Goal: Task Accomplishment & Management: Manage account settings

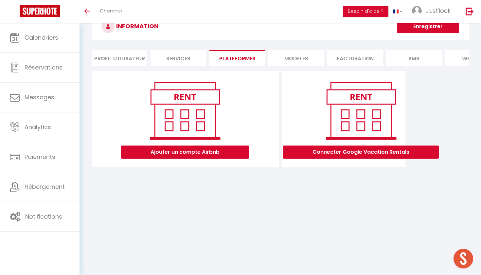
scroll to position [23, 0]
click at [229, 146] on button "Ajouter un compte Airbnb" at bounding box center [185, 151] width 128 height 13
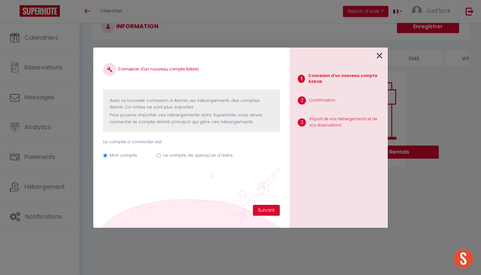
click at [381, 58] on icon at bounding box center [380, 56] width 6 height 10
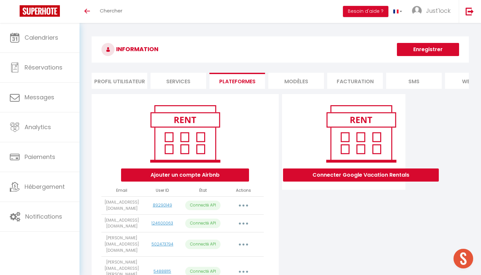
scroll to position [0, 0]
click at [245, 205] on icon "button" at bounding box center [244, 205] width 2 height 2
click at [217, 176] on button "Ajouter un compte Airbnb" at bounding box center [185, 174] width 128 height 13
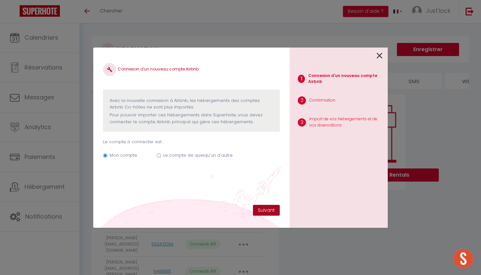
click at [266, 212] on button "Suivant" at bounding box center [266, 210] width 27 height 11
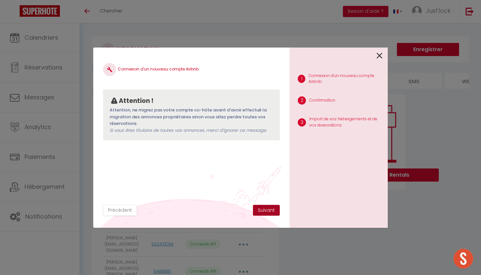
click at [269, 206] on button "Suivant" at bounding box center [266, 210] width 27 height 11
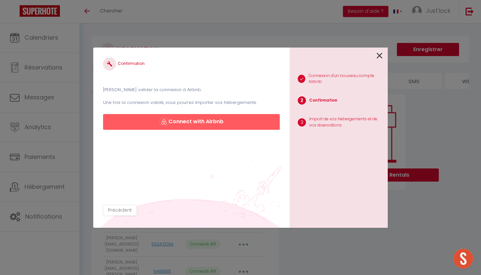
click at [204, 117] on button "Connect with Airbnb" at bounding box center [191, 122] width 177 height 16
click at [213, 120] on button "Connect with Airbnb" at bounding box center [191, 122] width 177 height 16
click at [126, 211] on button "Précédent" at bounding box center [120, 210] width 34 height 11
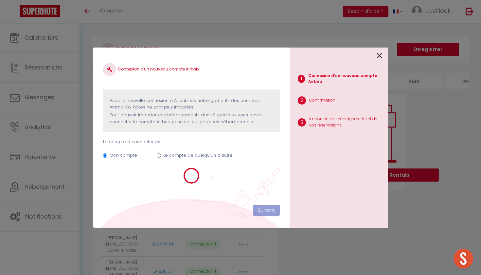
click at [380, 58] on icon at bounding box center [380, 56] width 6 height 10
radio input "true"
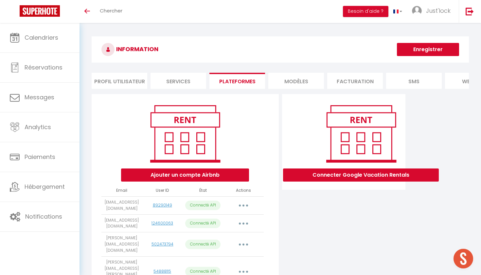
click at [198, 174] on button "Ajouter un compte Airbnb" at bounding box center [185, 174] width 128 height 13
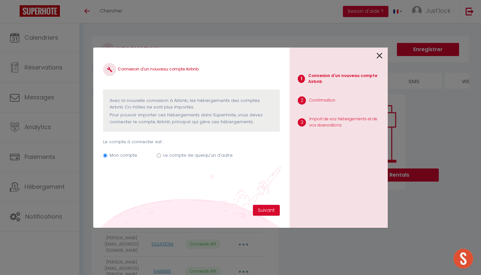
click at [189, 191] on div "Connexion d'un nouveau compte Airbnb Avec la nouvelle connexion à Airbnb, les h…" at bounding box center [191, 130] width 177 height 147
click at [266, 209] on button "Suivant" at bounding box center [266, 210] width 27 height 11
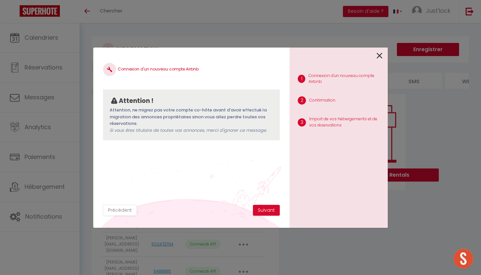
click at [266, 209] on button "Suivant" at bounding box center [266, 210] width 27 height 11
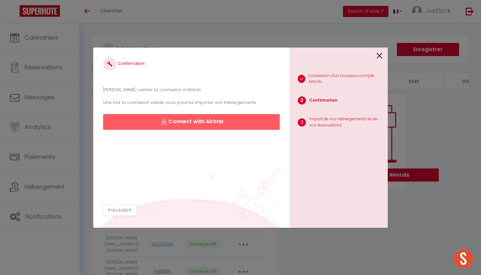
click at [181, 122] on button "Connect with Airbnb" at bounding box center [191, 122] width 177 height 16
click at [381, 57] on icon at bounding box center [380, 56] width 6 height 10
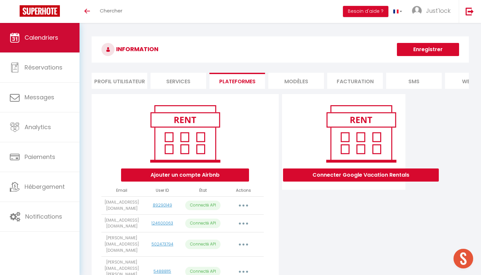
click at [51, 38] on span "Calendriers" at bounding box center [42, 37] width 34 height 8
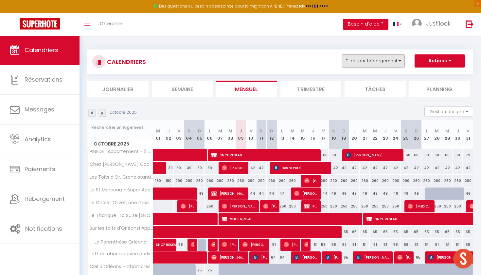
click at [391, 57] on button "Filtrer par hébergement" at bounding box center [373, 60] width 63 height 13
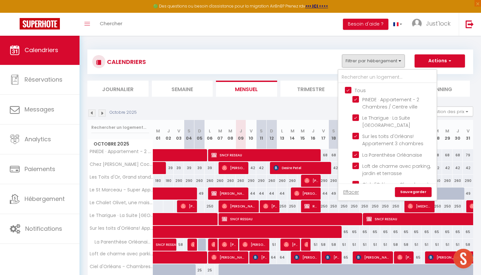
click at [348, 89] on input "Tous" at bounding box center [394, 89] width 98 height 7
checkbox input "false"
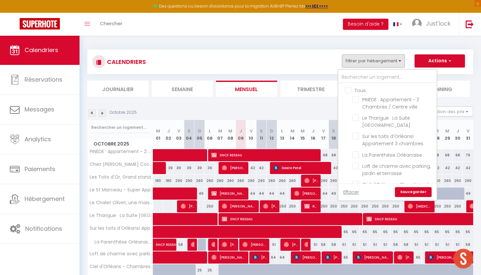
checkbox input "false"
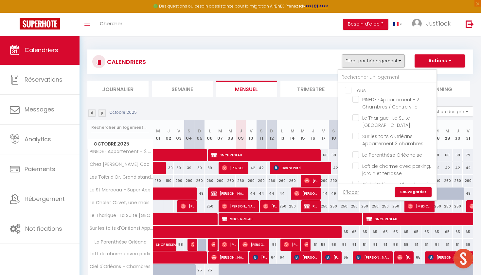
checkbox input "false"
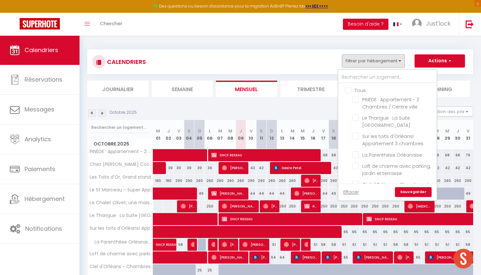
checkbox input "false"
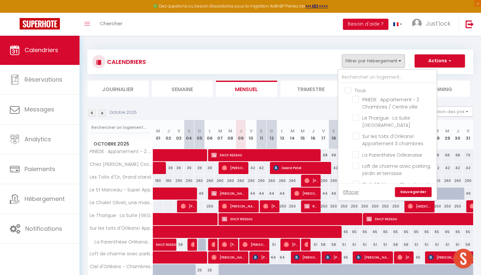
checkbox input "false"
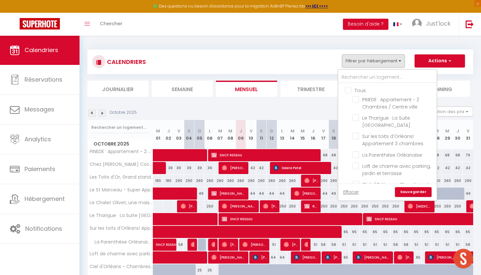
checkbox input "false"
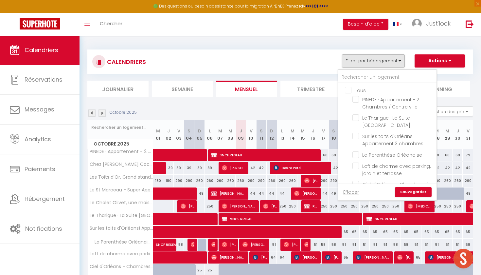
checkbox input "false"
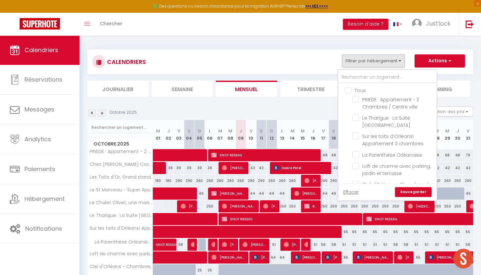
checkbox input "false"
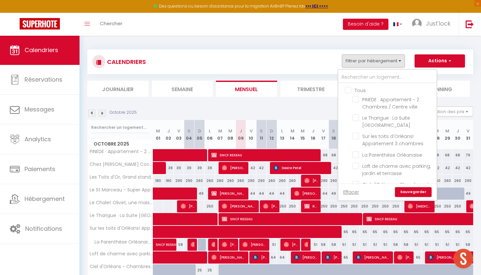
checkbox input "false"
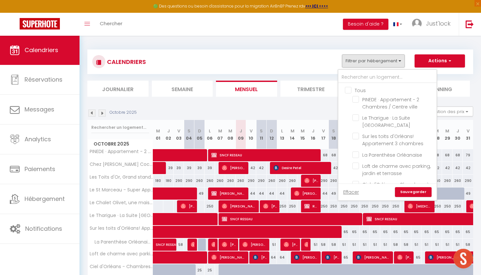
checkbox input "false"
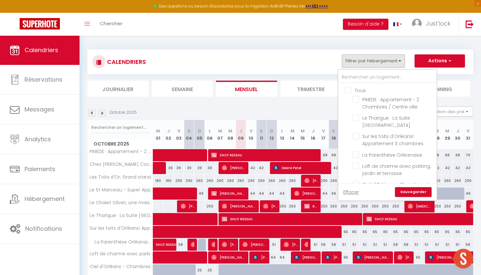
checkbox input "false"
click at [364, 75] on input "text" at bounding box center [388, 77] width 98 height 12
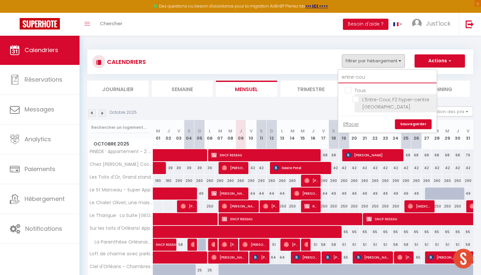
type input "entre-cou"
click at [357, 101] on input "L'Entre-Cour, F2 hyper-centre Orléans" at bounding box center [394, 99] width 82 height 7
checkbox input "true"
click at [410, 122] on link "Sauvegarder" at bounding box center [413, 124] width 37 height 10
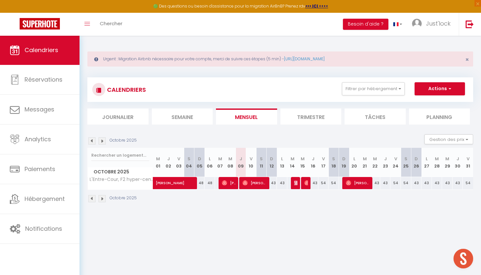
click at [295, 181] on img at bounding box center [296, 182] width 5 height 5
select select "OK"
select select "KO"
select select "0"
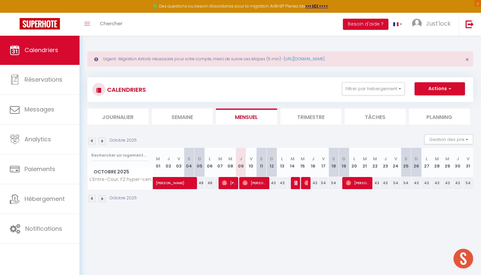
select select "1"
select select
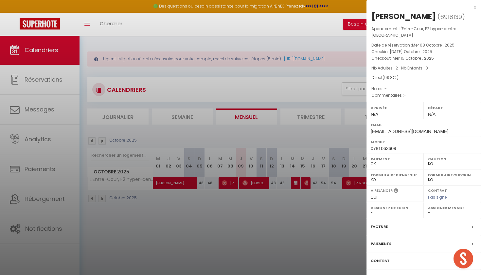
click at [379, 223] on label "Facture" at bounding box center [379, 226] width 17 height 7
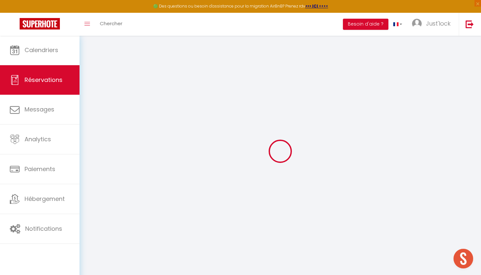
select select "cleaning"
select select "taxes"
select select
checkbox input "false"
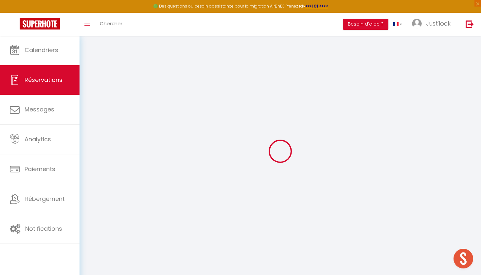
select select
checkbox input "false"
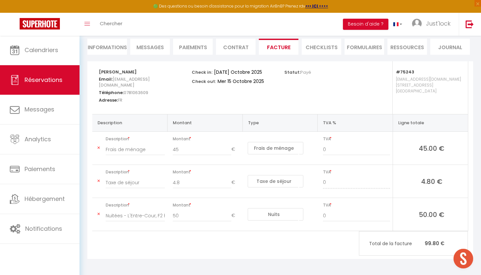
scroll to position [87, 0]
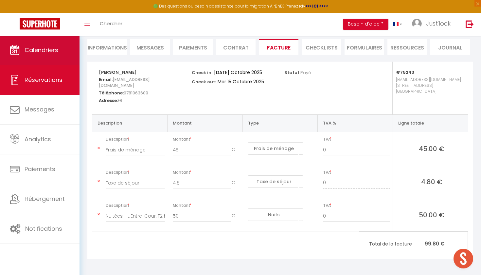
click at [54, 48] on span "Calendriers" at bounding box center [42, 50] width 34 height 8
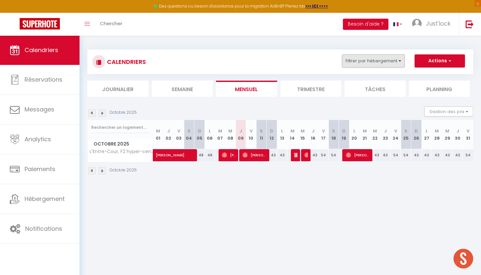
click at [399, 63] on button "Filtrer par hébergement" at bounding box center [373, 60] width 63 height 13
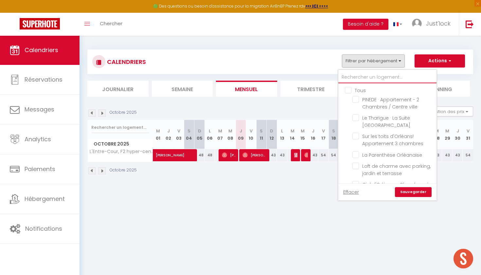
click at [388, 81] on input "text" at bounding box center [388, 77] width 98 height 12
type input "e"
checkbox input "false"
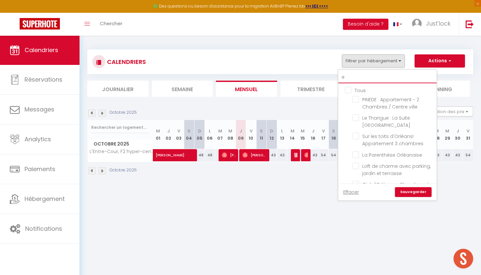
checkbox input "false"
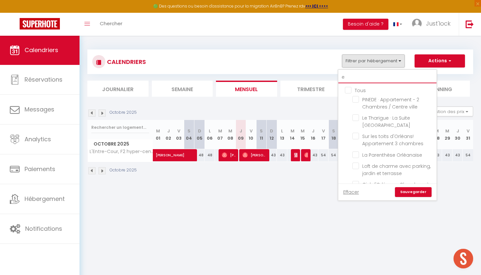
checkbox input "false"
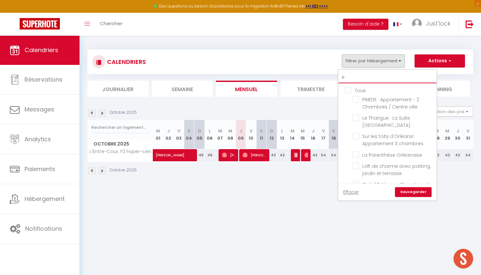
checkbox input "false"
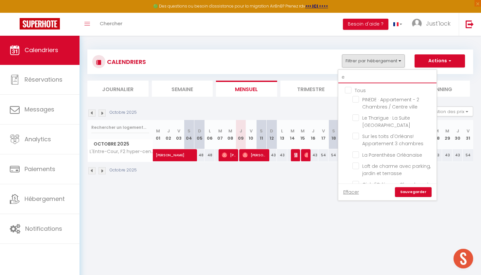
checkbox input "false"
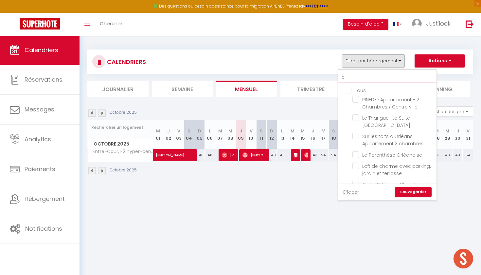
checkbox input "false"
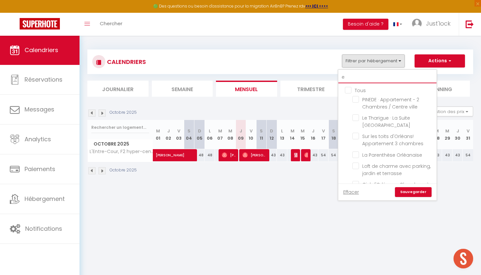
checkbox input "false"
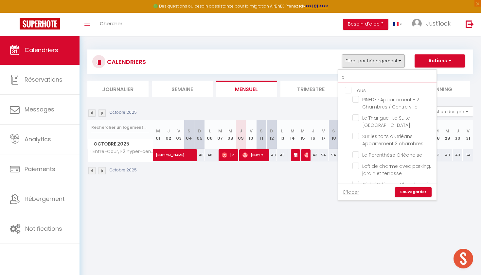
checkbox input "false"
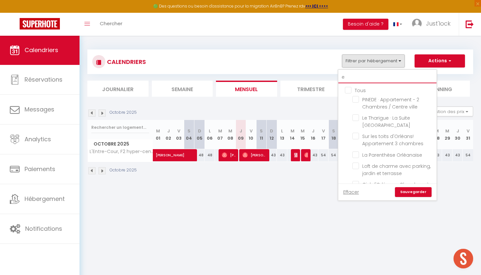
checkbox input "false"
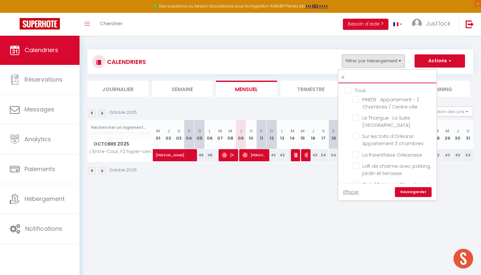
checkbox input "false"
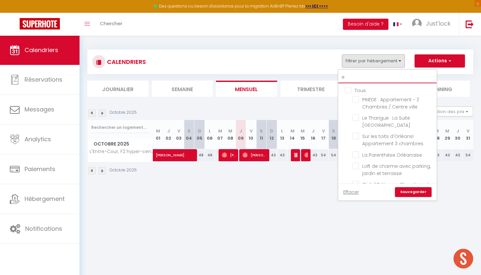
checkbox input "false"
type input "em"
checkbox input "false"
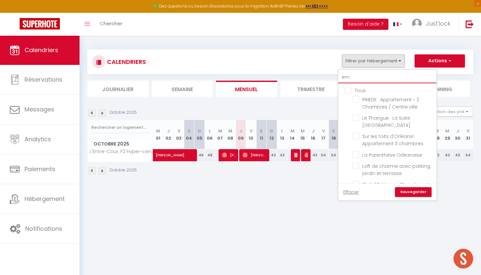
checkbox input "false"
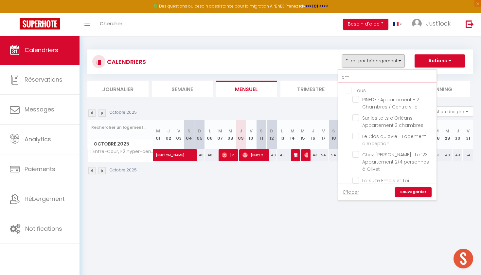
type input "emo"
checkbox input "false"
type input "emoi"
checkbox input "false"
type input "emois"
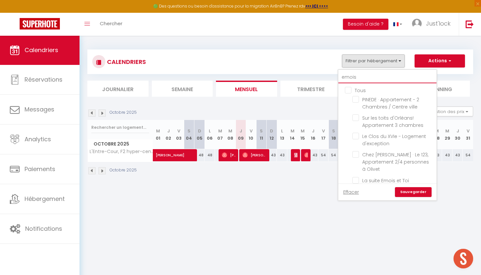
checkbox input "false"
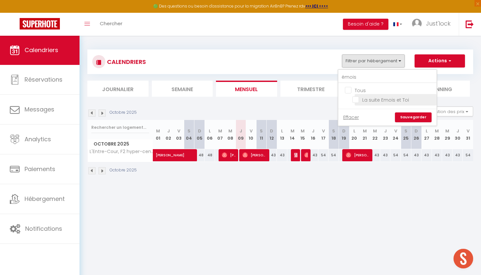
drag, startPoint x: 388, startPoint y: 81, endPoint x: 355, endPoint y: 101, distance: 38.6
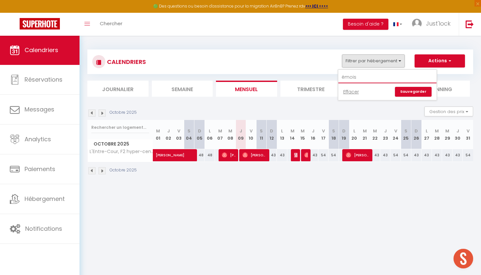
click at [364, 76] on input "émois" at bounding box center [388, 77] width 98 height 12
type input "é"
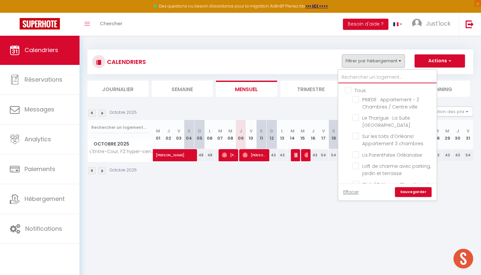
type input "E"
checkbox input "false"
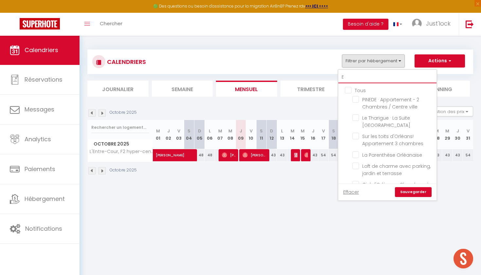
checkbox input "false"
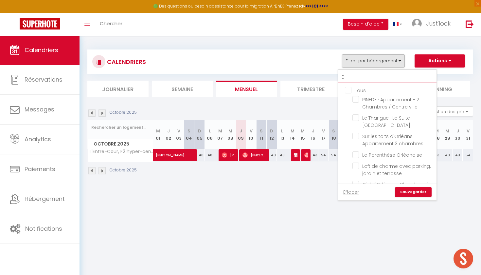
checkbox input "false"
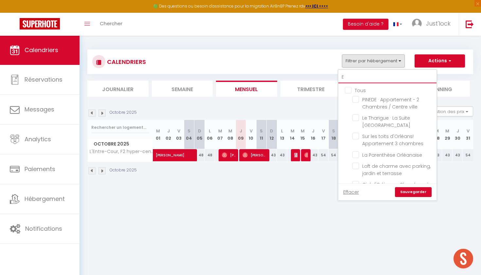
checkbox input "false"
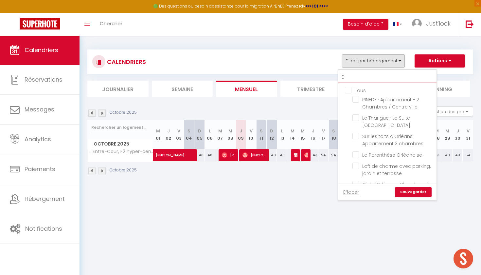
checkbox input "false"
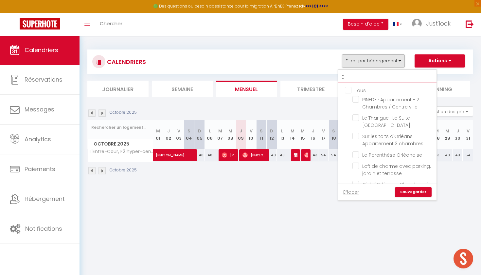
checkbox input "false"
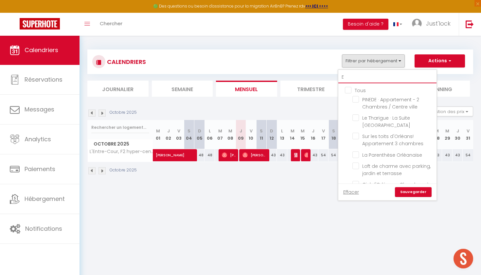
checkbox input "false"
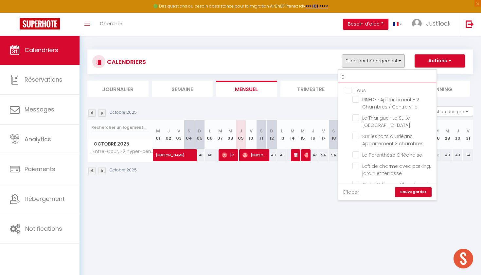
checkbox input "false"
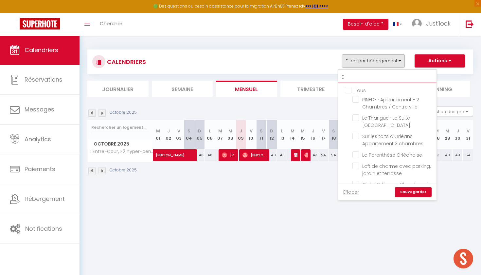
checkbox input "false"
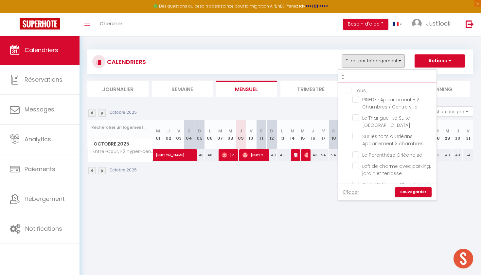
checkbox input "false"
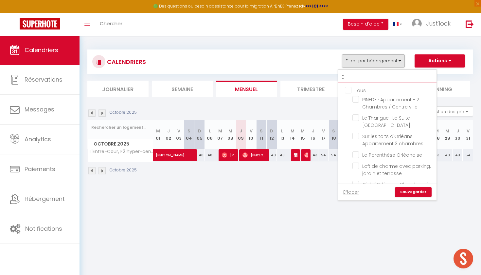
checkbox input "false"
type input "Em"
checkbox input "false"
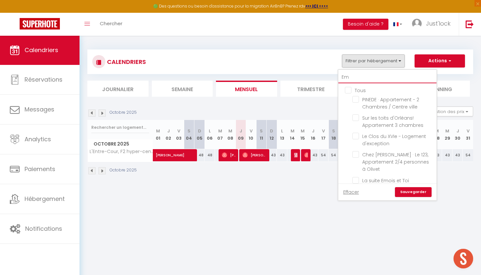
checkbox input "false"
type input "Emo"
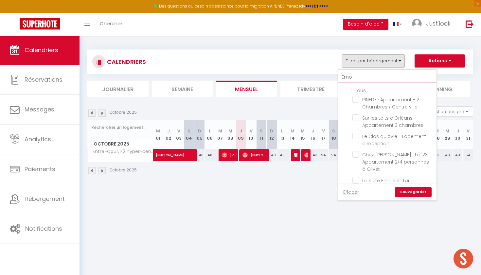
checkbox input "false"
type input "Emoi"
checkbox input "false"
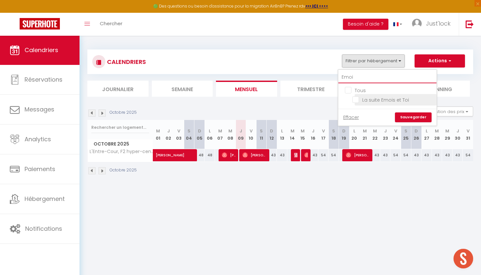
type input "Emoi"
click at [357, 100] on input "La suite Emois et Toi" at bounding box center [394, 99] width 82 height 7
click at [421, 117] on link "Sauvegarder" at bounding box center [413, 117] width 37 height 10
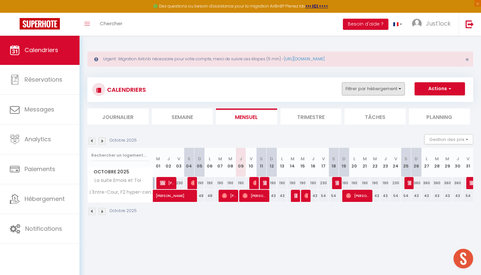
click at [388, 93] on button "Filtrer par hébergement" at bounding box center [373, 88] width 63 height 13
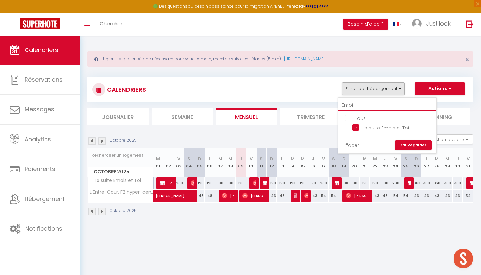
click at [360, 106] on input "Emoi" at bounding box center [388, 105] width 98 height 12
drag, startPoint x: 355, startPoint y: 116, endPoint x: 356, endPoint y: 127, distance: 11.2
click at [356, 127] on input "La Petite Maison Solognote" at bounding box center [394, 127] width 82 height 7
click at [410, 143] on link "Sauvegarder" at bounding box center [413, 145] width 37 height 10
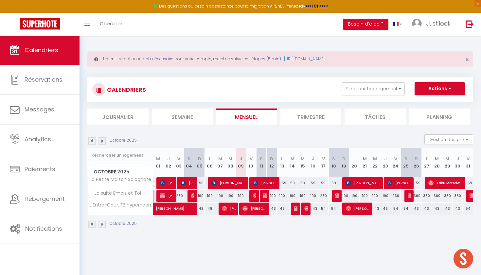
click at [272, 180] on span "Roberto La Rocca" at bounding box center [265, 182] width 25 height 12
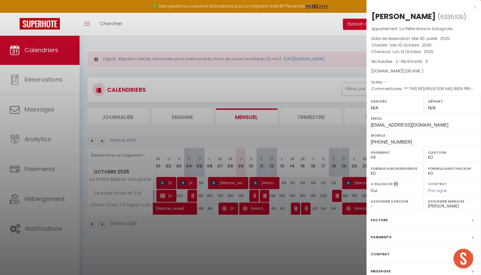
click at [384, 268] on label "Messages" at bounding box center [381, 270] width 20 height 7
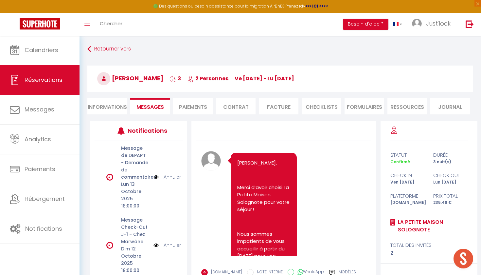
scroll to position [1683, 0]
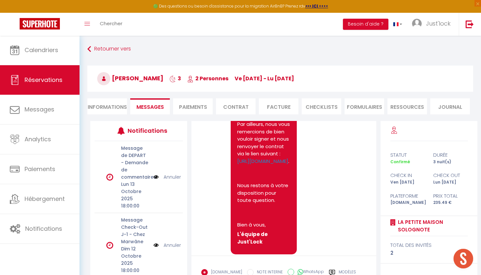
click at [197, 112] on li "Paiements" at bounding box center [193, 106] width 40 height 16
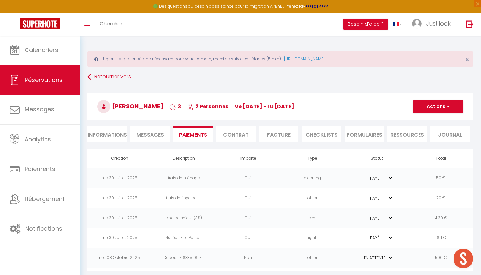
click at [243, 140] on li "Contrat" at bounding box center [236, 134] width 40 height 16
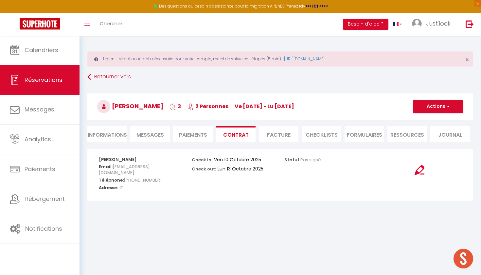
click at [282, 139] on li "Facture" at bounding box center [279, 134] width 40 height 16
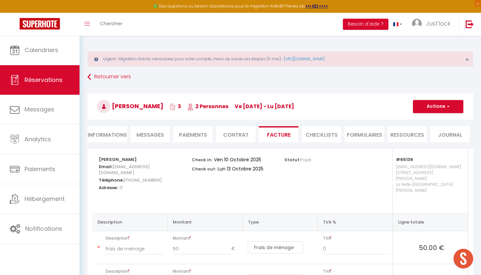
click at [153, 132] on span "Messages" at bounding box center [151, 135] width 28 height 8
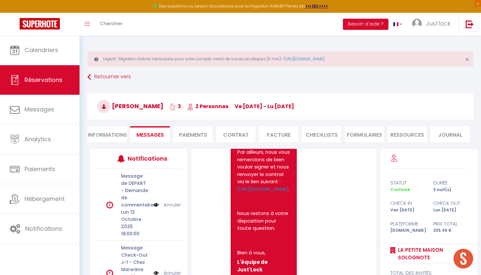
click at [284, 137] on li "Facture" at bounding box center [279, 134] width 40 height 16
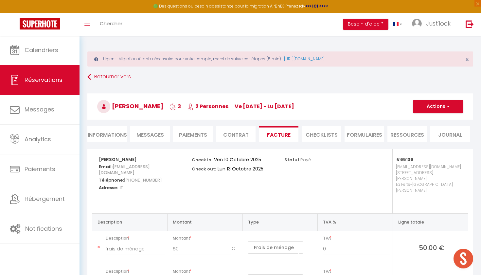
click at [203, 130] on li "Paiements" at bounding box center [193, 134] width 40 height 16
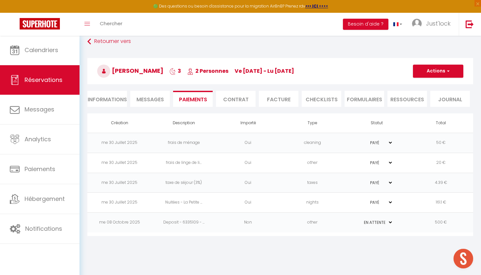
scroll to position [35, 0]
click at [324, 225] on td "other" at bounding box center [313, 222] width 64 height 20
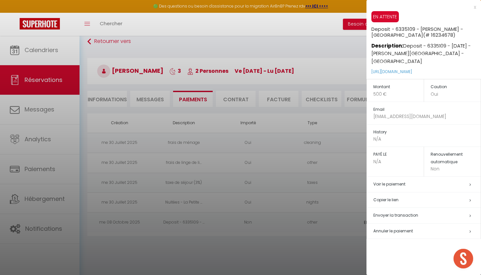
click at [394, 197] on h5 "Copier le lien" at bounding box center [427, 200] width 107 height 8
click at [327, 78] on div at bounding box center [240, 137] width 481 height 275
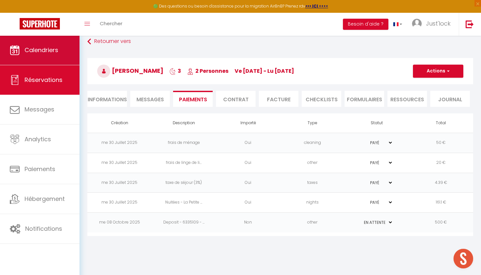
click at [52, 49] on span "Calendriers" at bounding box center [42, 50] width 34 height 8
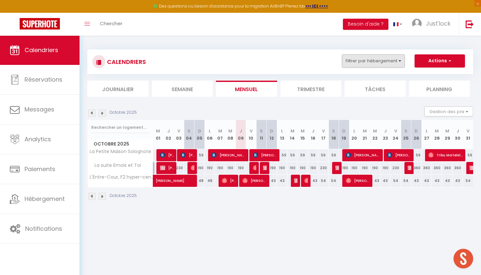
click at [377, 61] on button "Filtrer par hébergement" at bounding box center [373, 60] width 63 height 13
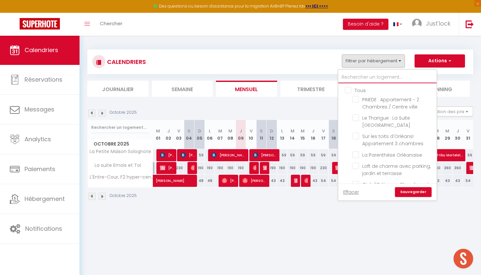
click at [364, 82] on input "text" at bounding box center [388, 77] width 98 height 12
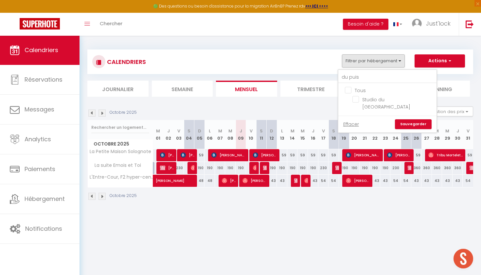
drag, startPoint x: 352, startPoint y: 88, endPoint x: 356, endPoint y: 101, distance: 12.7
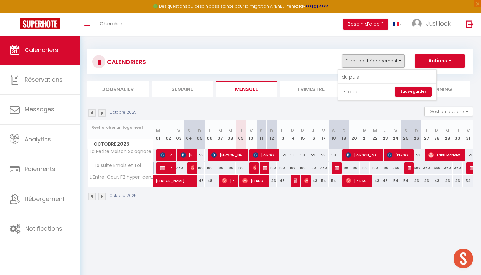
click at [366, 75] on input "du puis" at bounding box center [388, 77] width 98 height 12
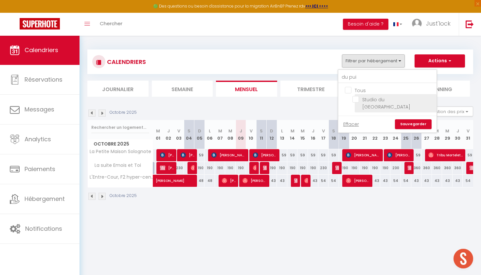
click at [357, 101] on input "Studio du puits hyper centre Orléans" at bounding box center [394, 99] width 82 height 7
click at [405, 121] on link "Sauvegarder" at bounding box center [413, 124] width 37 height 10
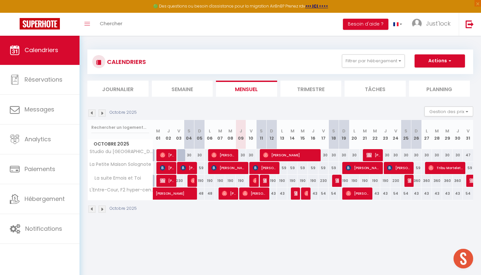
click at [232, 157] on span "Mariam Doumbia" at bounding box center [223, 155] width 25 height 12
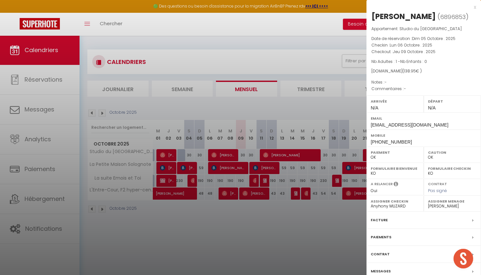
click at [236, 193] on div at bounding box center [240, 137] width 481 height 275
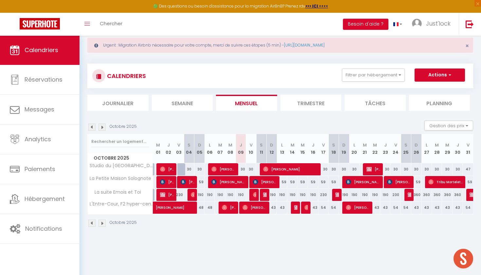
scroll to position [15, 0]
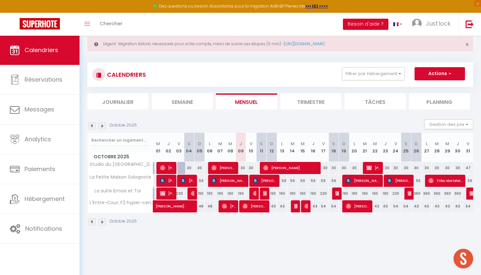
click at [230, 166] on span "Mariam Doumbia" at bounding box center [223, 167] width 25 height 12
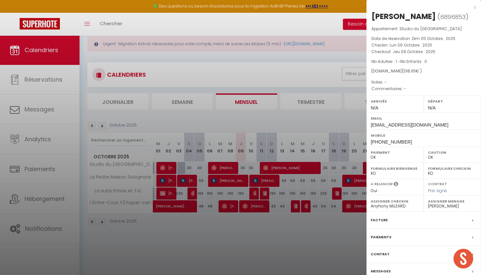
click at [280, 172] on div at bounding box center [240, 137] width 481 height 275
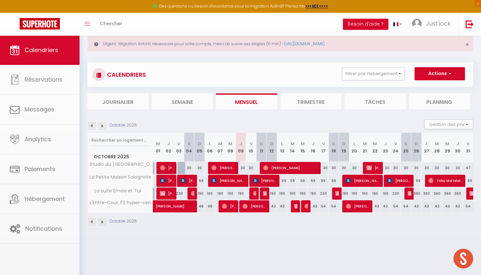
click at [273, 181] on span "Roberto La Rocca" at bounding box center [265, 180] width 25 height 12
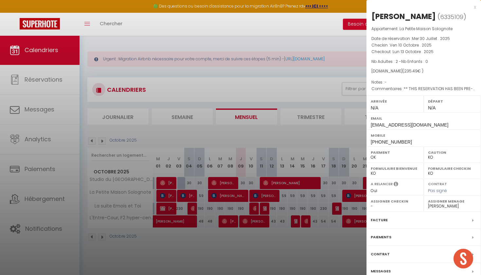
scroll to position [0, 0]
click at [383, 235] on label "Paiements" at bounding box center [381, 236] width 21 height 7
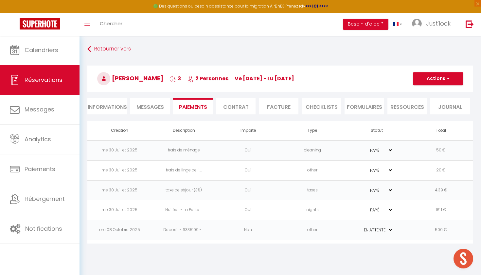
click at [272, 239] on td "Non" at bounding box center [248, 230] width 64 height 20
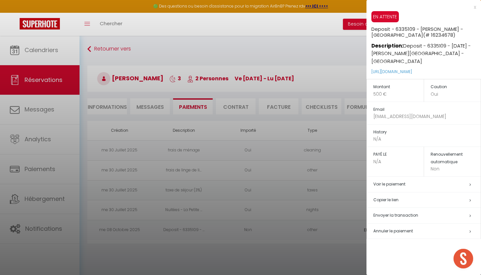
click at [399, 198] on h5 "Copier le lien" at bounding box center [427, 200] width 107 height 8
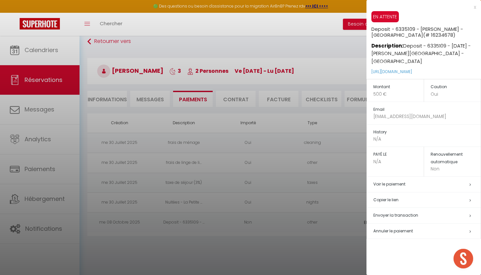
scroll to position [35, 0]
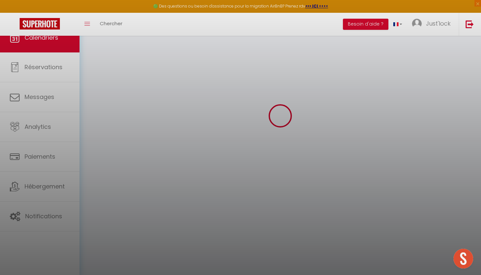
scroll to position [35, 0]
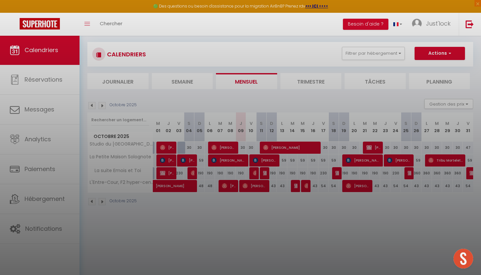
click at [243, 185] on div at bounding box center [240, 137] width 481 height 275
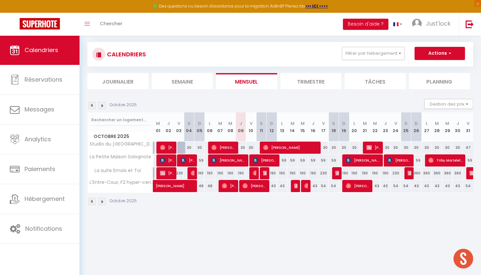
click at [243, 180] on span "Paule Mouyabi" at bounding box center [255, 185] width 25 height 12
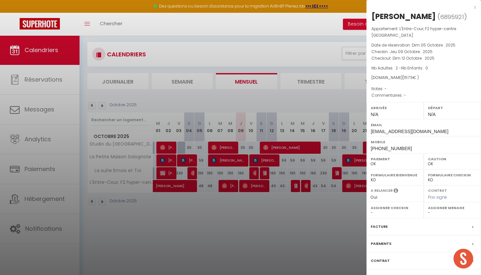
click at [321, 253] on div at bounding box center [240, 137] width 481 height 275
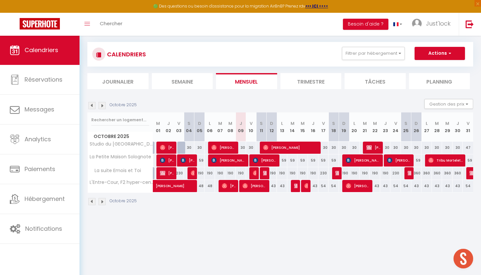
click at [241, 180] on div at bounding box center [244, 186] width 10 height 12
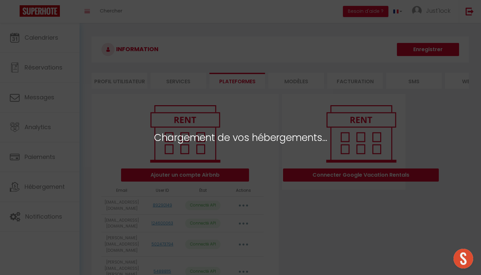
select select "33378"
select select "55561"
select select "75241"
select select "73701"
select select "50247"
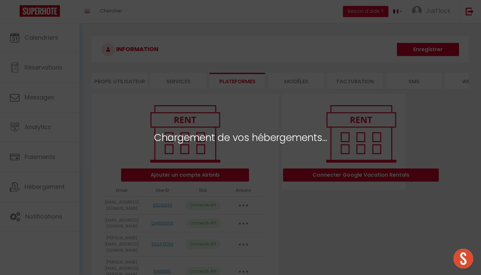
select select "74359"
select select "73084"
select select "73085"
select select "33377"
select select "73197"
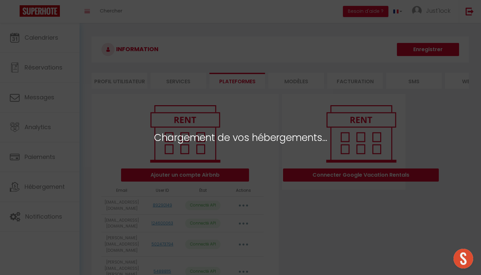
select select
select select "73094"
select select "45149"
select select "74399"
select select "69024"
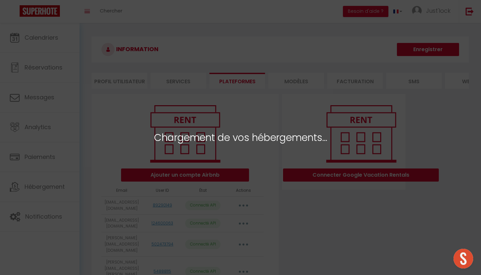
select select "71003"
select select "73702"
select select "74400"
select select "69780"
select select "69781"
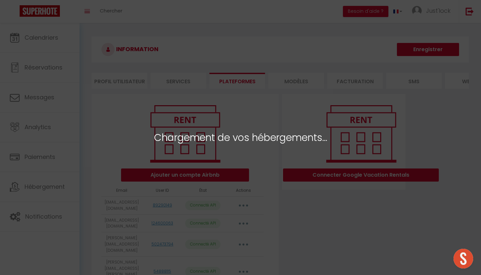
select select "69782"
select select "71806"
select select "73095"
select select "74544"
select select "57411"
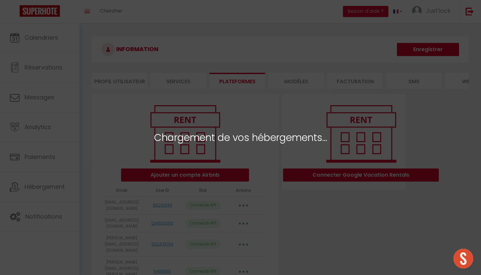
select select "33153"
select select "54754"
select select "40472"
select select "52666"
select select
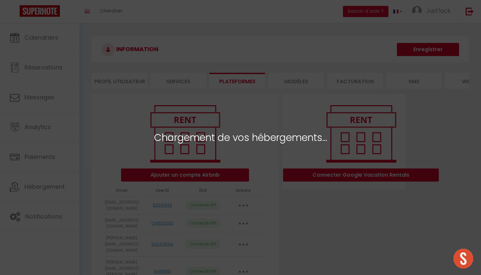
select select
select select "75243"
select select "53763"
select select "72588"
select select
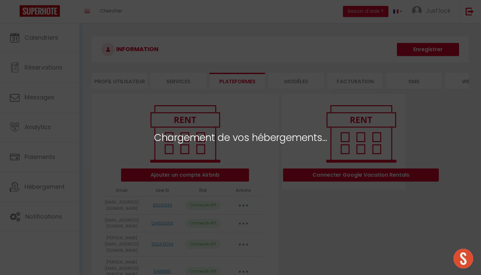
select select "74652"
select select
select select "56887"
select select "65136"
select select "66326"
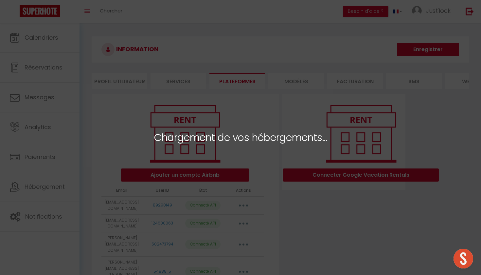
select select "49409"
select select "46666"
select select "46667"
select select "47180"
select select "77920"
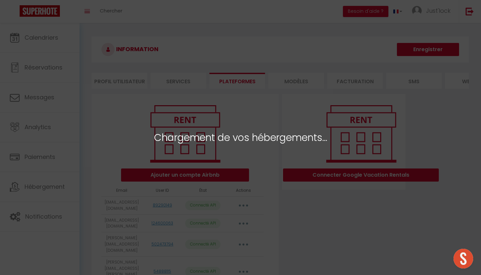
select select "74584"
select select "73392"
select select "73076"
select select "37186"
select select "61480"
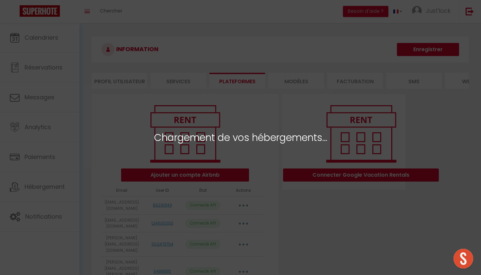
select select "77129"
select select "77960"
select select "78325"
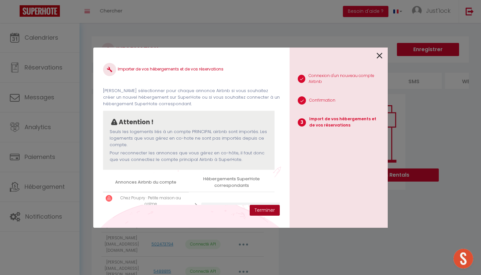
click at [263, 211] on button "Terminer" at bounding box center [265, 210] width 30 height 11
